Goal: Transaction & Acquisition: Purchase product/service

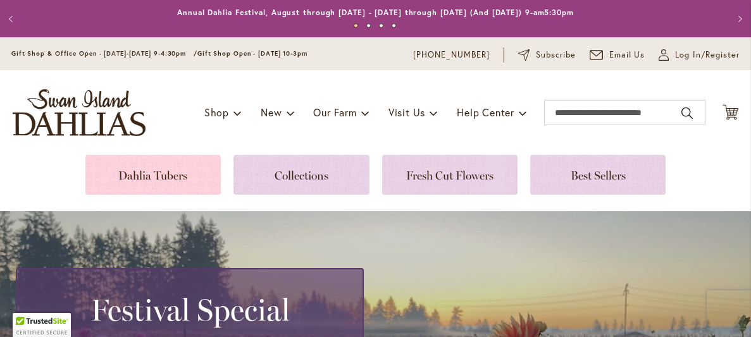
click at [186, 166] on link at bounding box center [152, 175] width 135 height 40
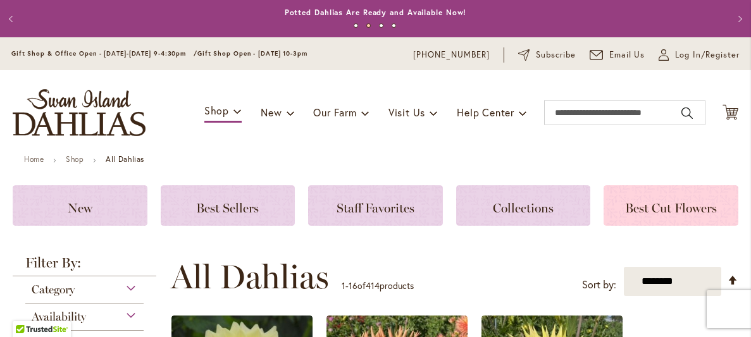
click at [649, 213] on span "Best Cut Flowers" at bounding box center [671, 208] width 92 height 15
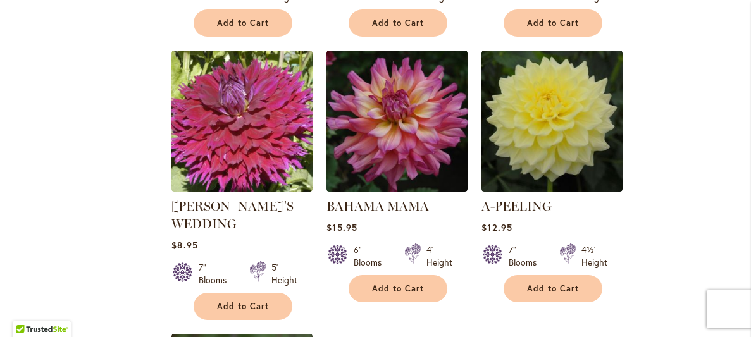
scroll to position [1443, 0]
